Goal: Transaction & Acquisition: Obtain resource

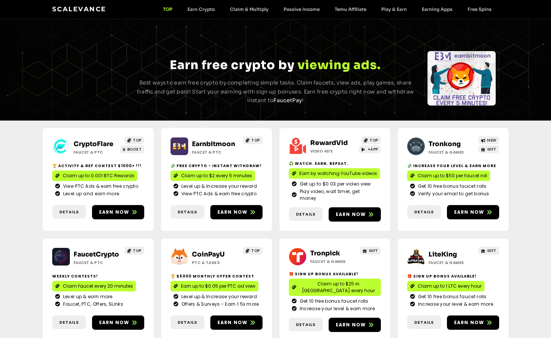
scroll to position [142, 0]
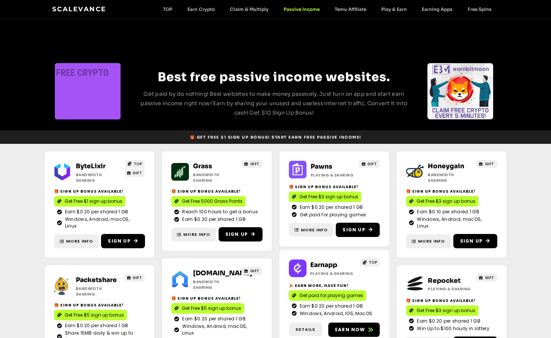
scroll to position [198, 0]
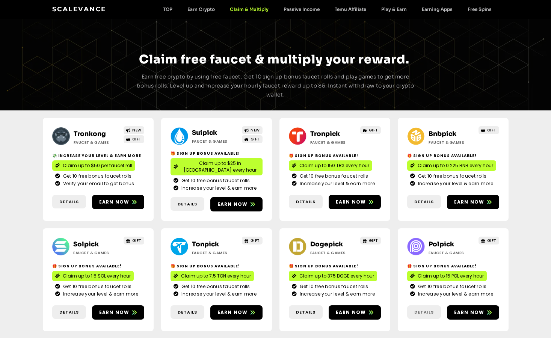
click at [424, 309] on span "Details" at bounding box center [424, 312] width 20 height 6
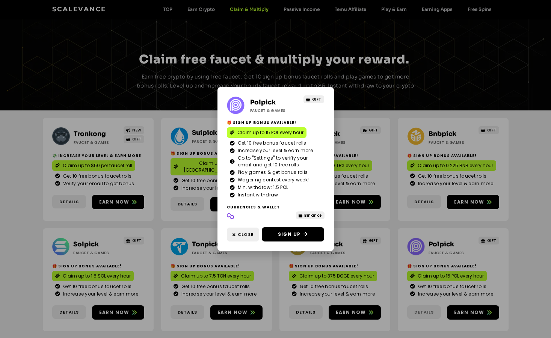
scroll to position [277, 0]
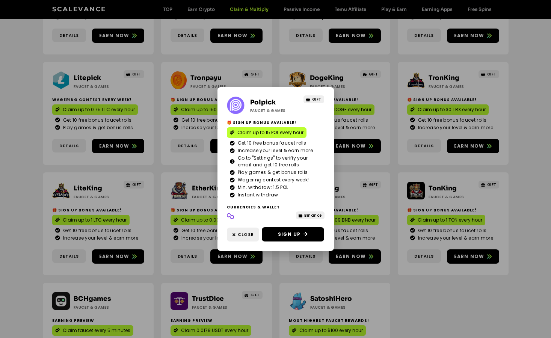
click at [305, 335] on div "Polpick Faucet & Games GIFT 🎁 Sign Up Bonus Available! Claim up to 15 POL every…" at bounding box center [275, 169] width 551 height 338
